Goal: Task Accomplishment & Management: Use online tool/utility

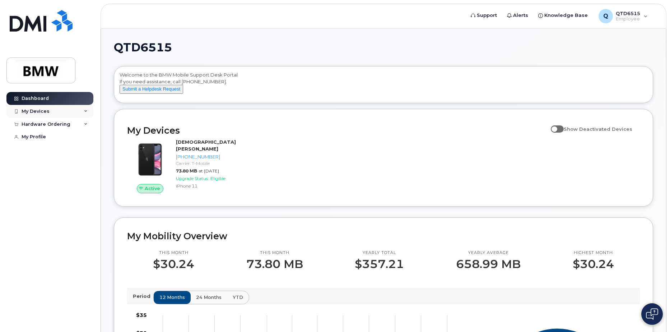
click at [40, 110] on div "My Devices" at bounding box center [36, 111] width 28 height 6
drag, startPoint x: 59, startPoint y: 113, endPoint x: 54, endPoint y: 132, distance: 20.1
click at [59, 114] on div "My Devices" at bounding box center [49, 111] width 87 height 13
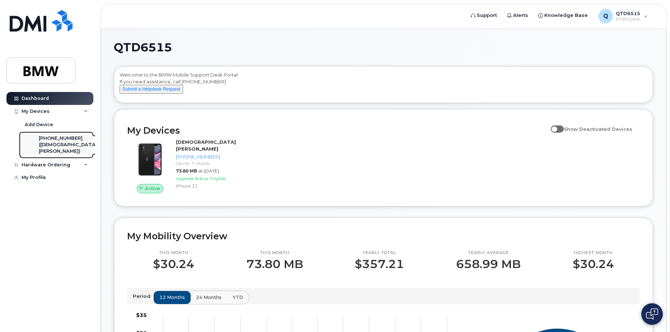
click at [50, 145] on div "([DEMOGRAPHIC_DATA][PERSON_NAME])" at bounding box center [68, 148] width 59 height 13
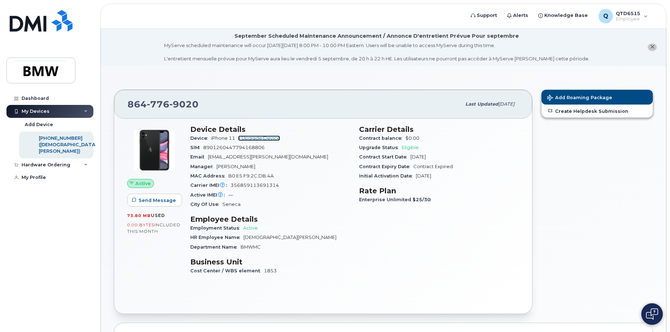
click at [262, 136] on link "+ Upgrade Device" at bounding box center [259, 137] width 42 height 5
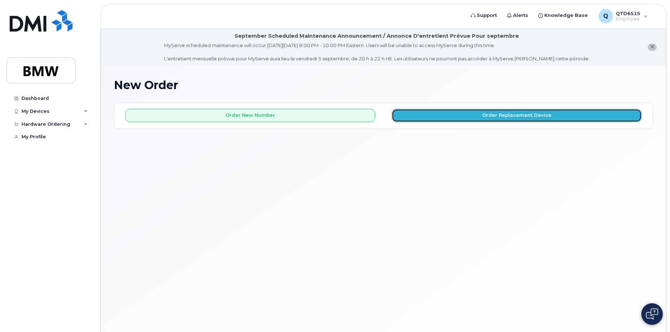
click at [514, 114] on button "Order Replacement Device" at bounding box center [517, 115] width 250 height 13
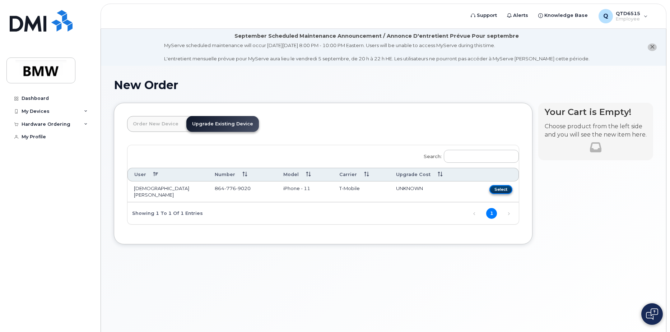
click at [501, 189] on button "Select" at bounding box center [501, 189] width 23 height 9
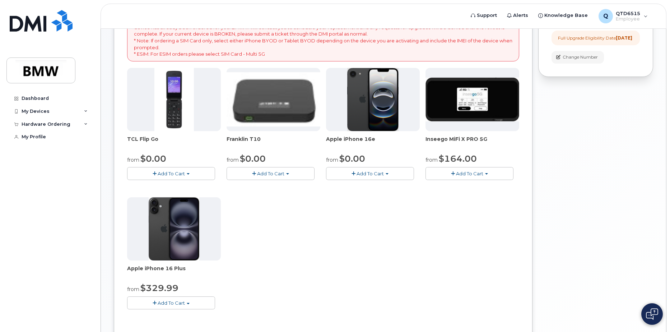
scroll to position [20, 0]
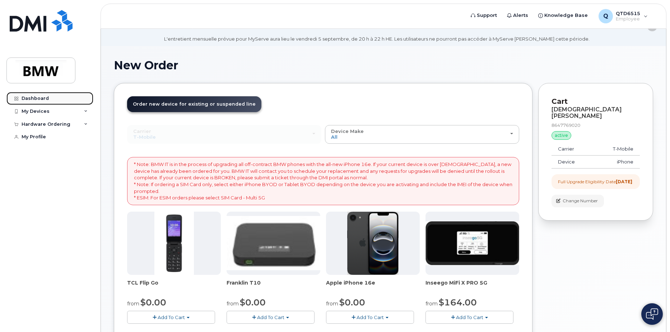
click at [45, 98] on div "Dashboard" at bounding box center [35, 99] width 27 height 6
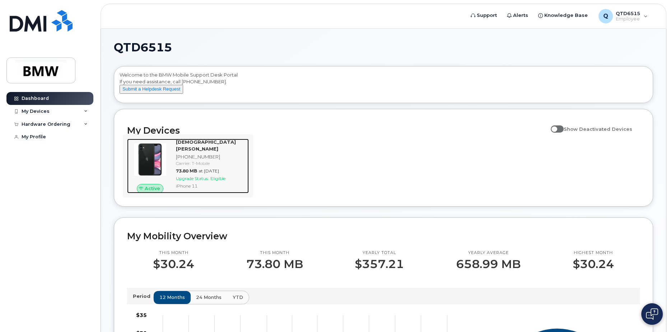
click at [182, 170] on span "73.80 MB" at bounding box center [186, 170] width 21 height 5
